Goal: Find specific page/section: Find specific page/section

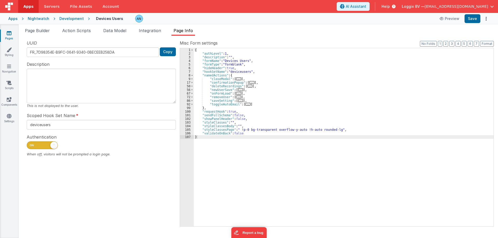
drag, startPoint x: 0, startPoint y: 0, endPoint x: 9, endPoint y: 33, distance: 33.8
click at [9, 33] on icon at bounding box center [9, 33] width 5 height 5
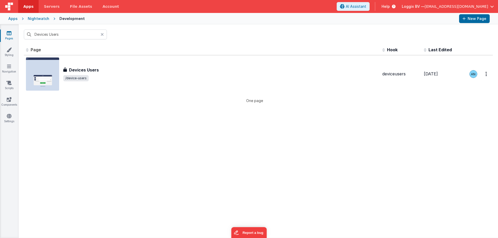
click at [102, 34] on icon at bounding box center [102, 34] width 3 height 4
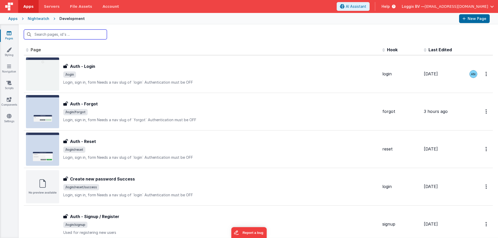
click at [90, 35] on input "text" at bounding box center [65, 35] width 83 height 10
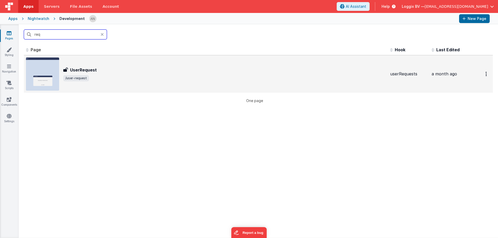
type input "req"
click at [104, 71] on div "UserRequest" at bounding box center [224, 70] width 323 height 6
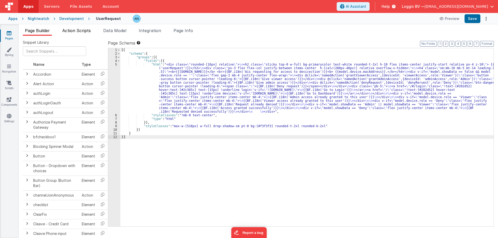
click at [90, 31] on span "Action Scripts" at bounding box center [76, 30] width 29 height 5
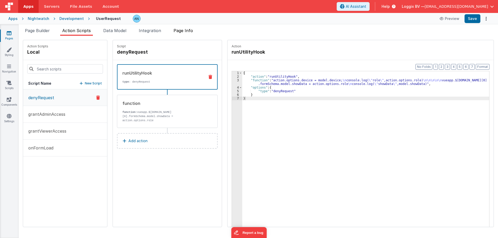
click at [190, 30] on span "Page Info" at bounding box center [182, 30] width 19 height 5
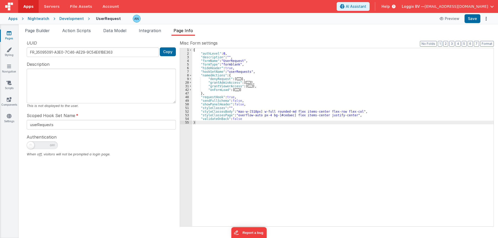
click at [304, 92] on div "{ "authLevel" : 0 , "description" : "" , "formName" : "UserRequest" , "formType…" at bounding box center [342, 141] width 301 height 186
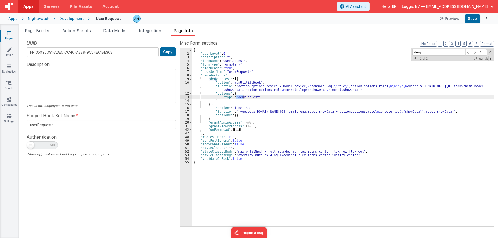
type input "deny"
click at [34, 30] on span "Page Builder" at bounding box center [37, 30] width 25 height 5
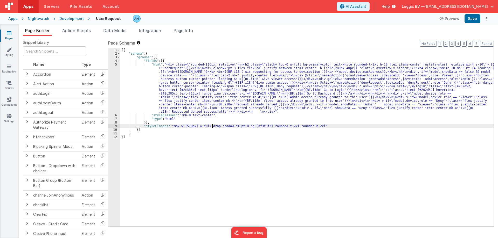
click at [212, 125] on div "[{ "schema" : { "groups" : [{ "fields" : [{ "html" : "<div class= \" rounded-[1…" at bounding box center [306, 141] width 373 height 186
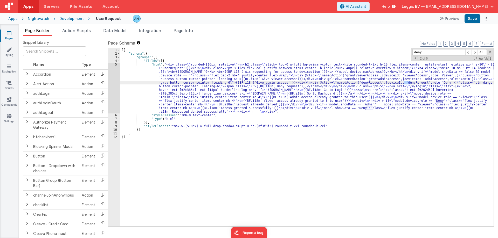
type input "deny"
click at [168, 85] on div "[{ "schema" : { "groups" : [{ "fields" : [{ "html" : "<div class= \" rounded-[1…" at bounding box center [306, 141] width 373 height 186
click at [114, 65] on div "5" at bounding box center [114, 88] width 12 height 51
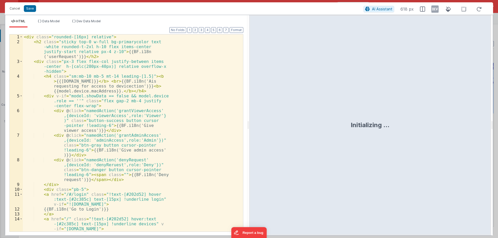
click at [114, 65] on div "< div class = "rounded-[16px] relative" > < h2 class = "sticky top-0 w-full bg-…" at bounding box center [131, 137] width 216 height 207
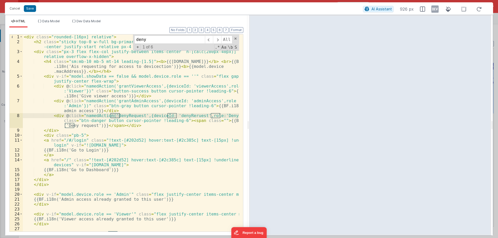
type input "deny"
click at [192, 86] on div "< div class = "rounded-[16px] relative" > < h2 class = "sticky top-0 w-full bg-…" at bounding box center [131, 137] width 216 height 207
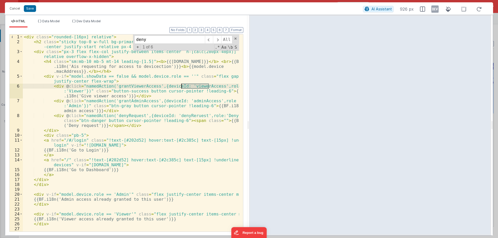
click at [192, 86] on div "< div class = "rounded-[16px] relative" > < h2 class = "sticky top-0 w-full bg-…" at bounding box center [131, 137] width 216 height 207
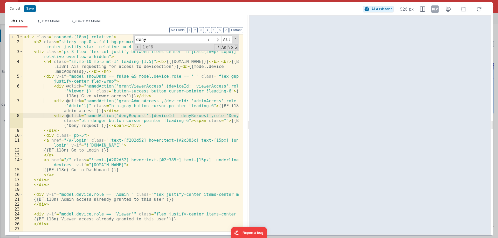
click at [183, 115] on div "< div class = "rounded-[16px] relative" > < h2 class = "sticky top-0 w-full bg-…" at bounding box center [131, 137] width 216 height 207
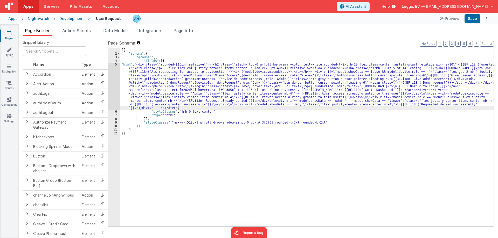
drag, startPoint x: 179, startPoint y: 109, endPoint x: 11, endPoint y: 92, distance: 168.1
click at [179, 109] on div "[{ "schema" : { "groups" : [{ "fields" : [{ "html" : "<div class= \" rounded-[1…" at bounding box center [306, 141] width 373 height 186
click at [145, 62] on div "[{ "schema" : { "groups" : [{ "fields" : [{ "html" : "<div class= \" rounded-[1…" at bounding box center [306, 141] width 373 height 186
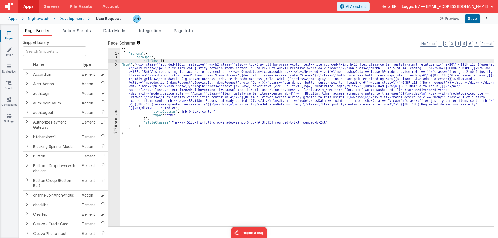
click at [12, 35] on link "Pages" at bounding box center [9, 36] width 19 height 10
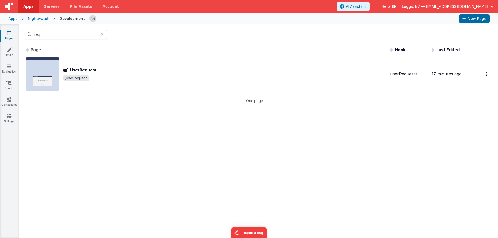
click at [103, 36] on icon at bounding box center [102, 34] width 3 height 4
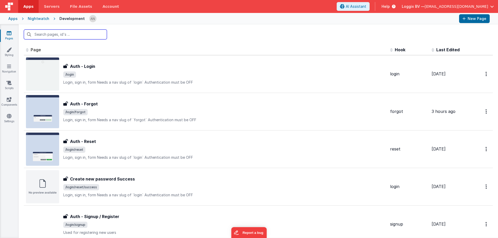
click at [50, 34] on input "text" at bounding box center [65, 35] width 83 height 10
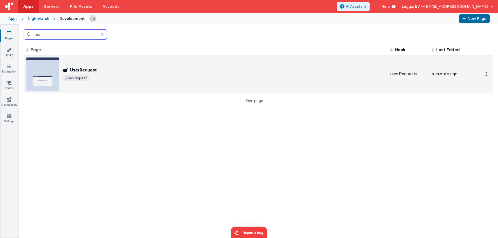
type input "req"
click at [102, 71] on div "UserRequest" at bounding box center [224, 70] width 323 height 6
